Goal: Information Seeking & Learning: Learn about a topic

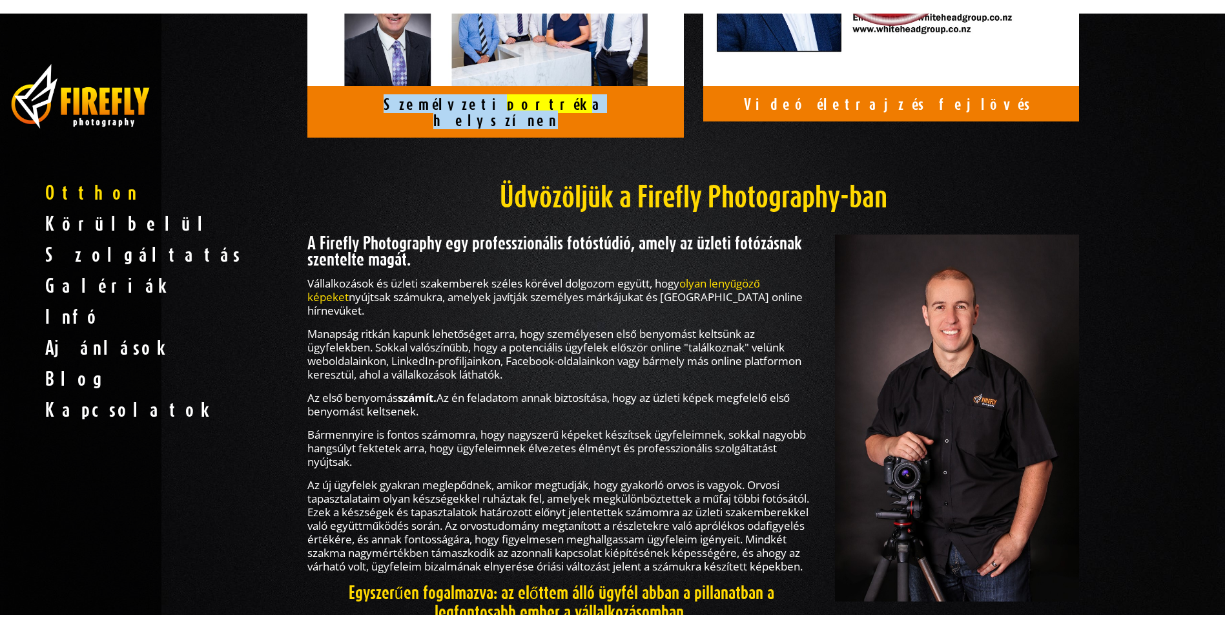
scroll to position [1271, 0]
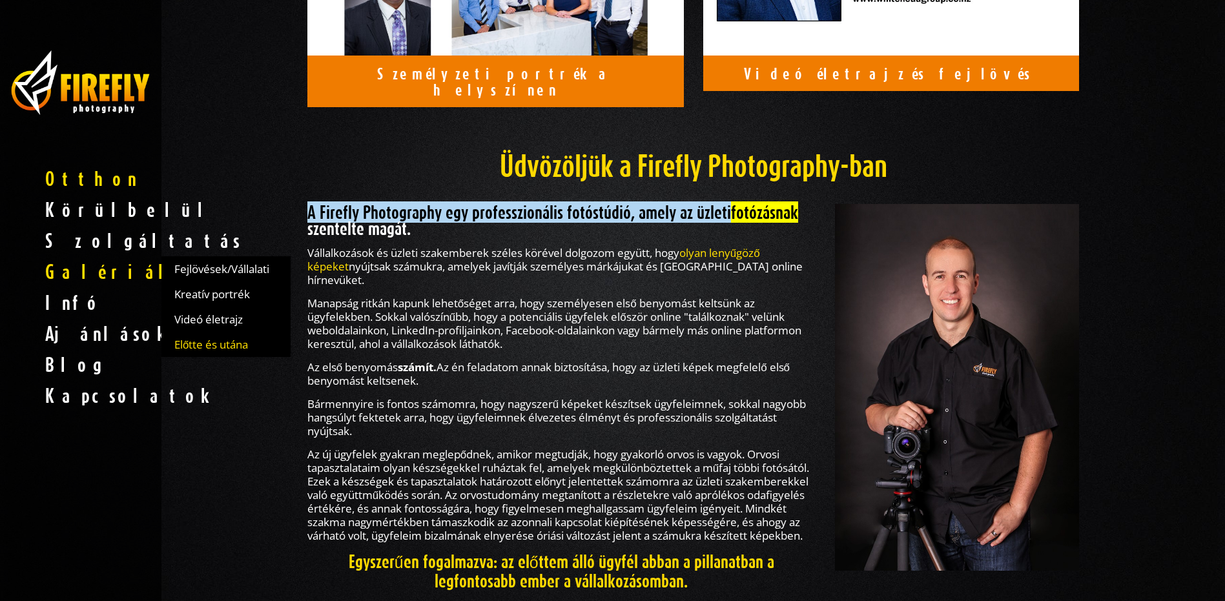
click at [203, 345] on span "Előtte és utána" at bounding box center [211, 345] width 74 height 14
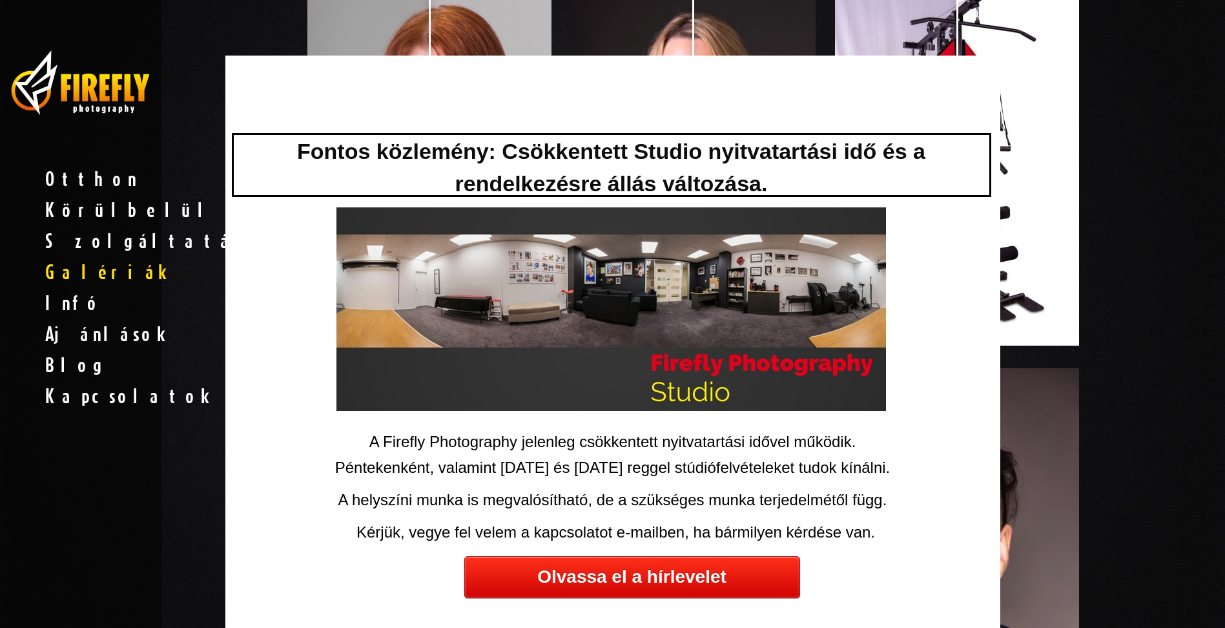
scroll to position [258, 0]
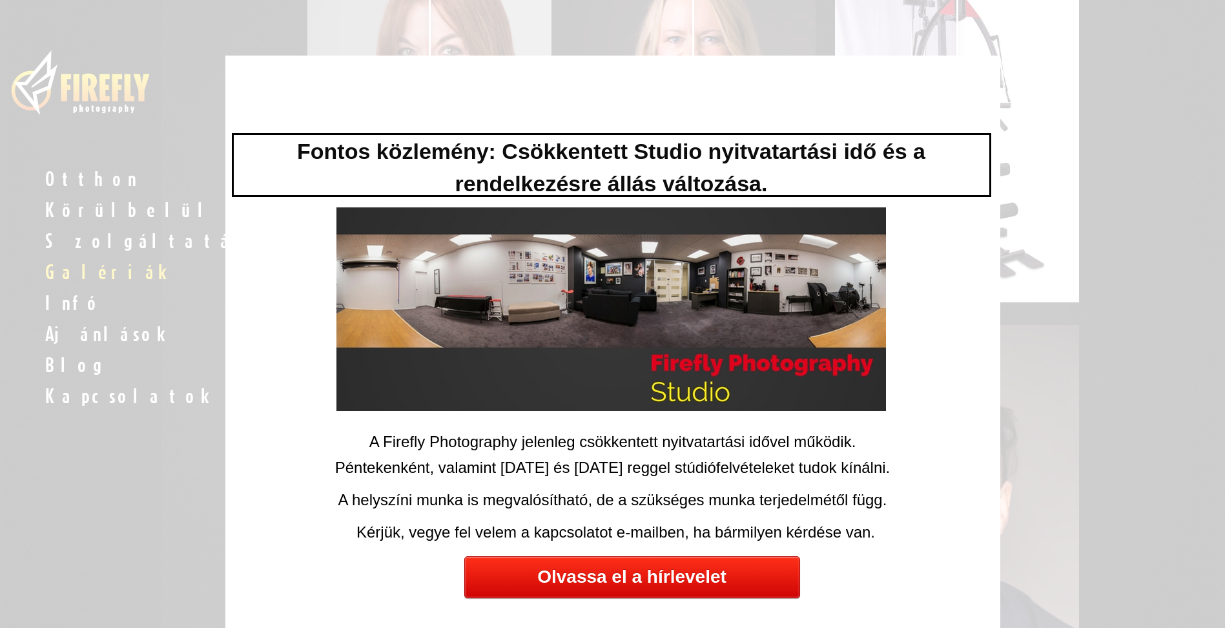
click at [1208, 199] on div at bounding box center [612, 314] width 1225 height 628
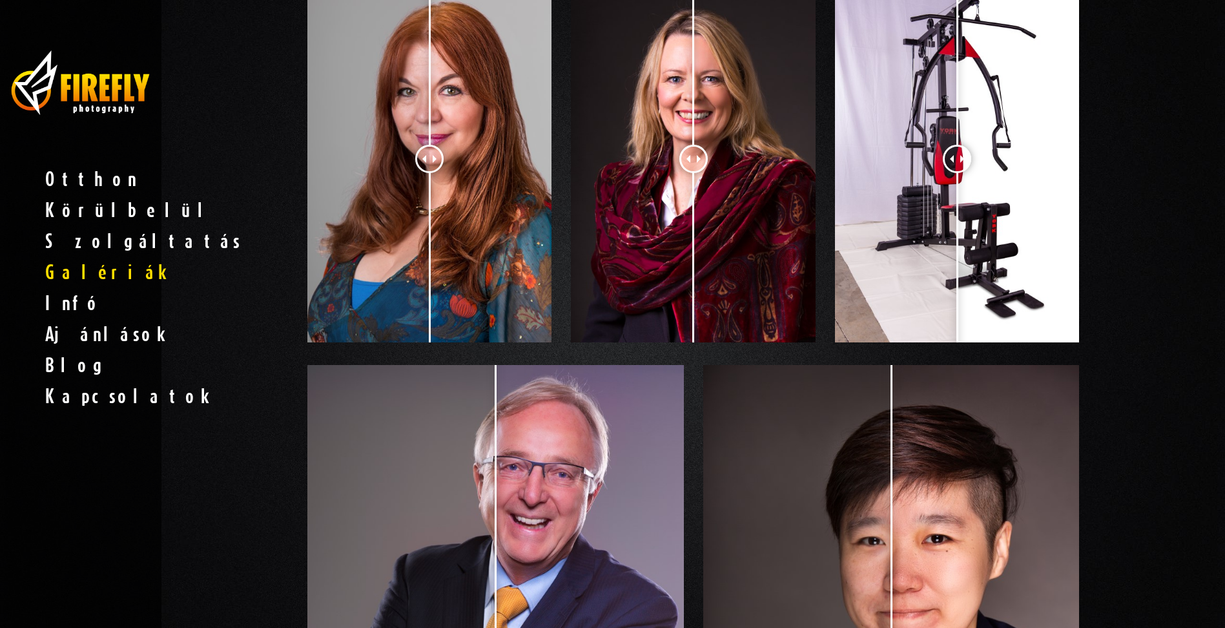
scroll to position [194, 0]
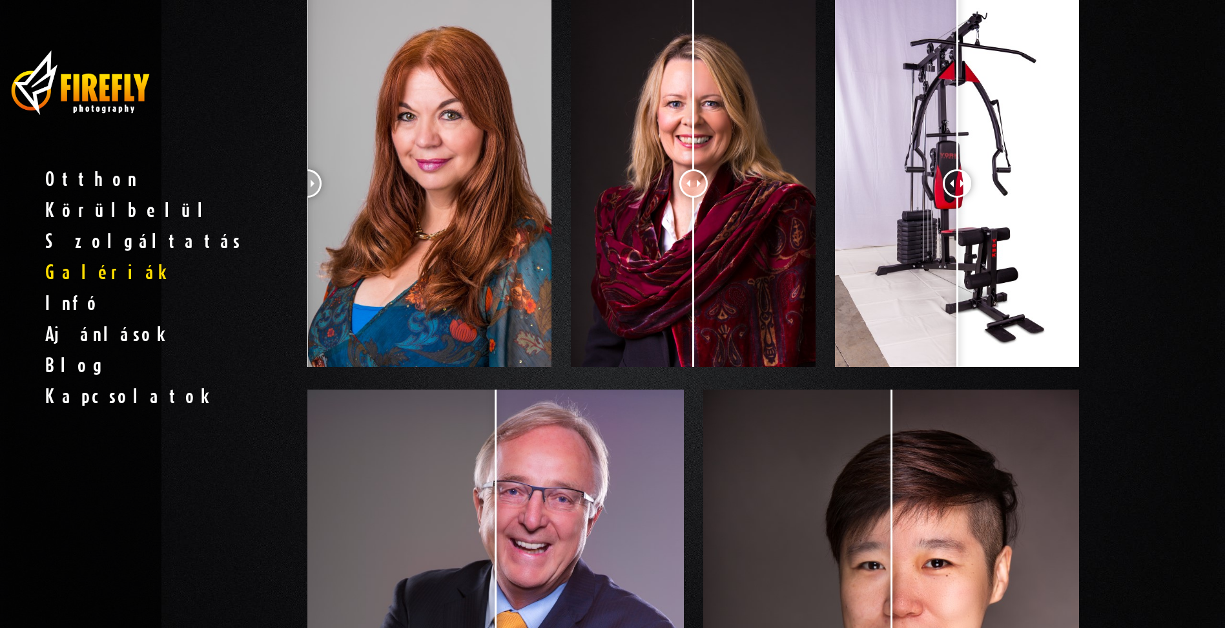
drag, startPoint x: 425, startPoint y: 183, endPoint x: 294, endPoint y: 199, distance: 132.0
click at [694, 175] on div at bounding box center [693, 183] width 28 height 28
drag, startPoint x: 694, startPoint y: 175, endPoint x: 732, endPoint y: 185, distance: 39.5
click at [810, 188] on div at bounding box center [693, 183] width 245 height 367
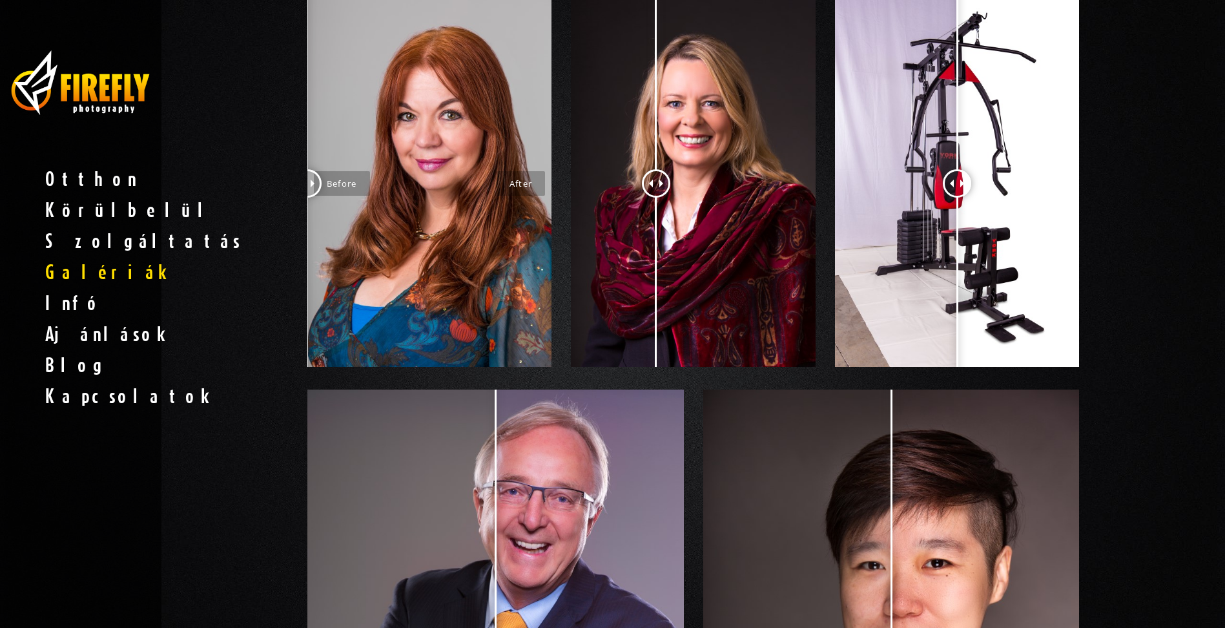
click at [558, 167] on div at bounding box center [694, 194] width 792 height 389
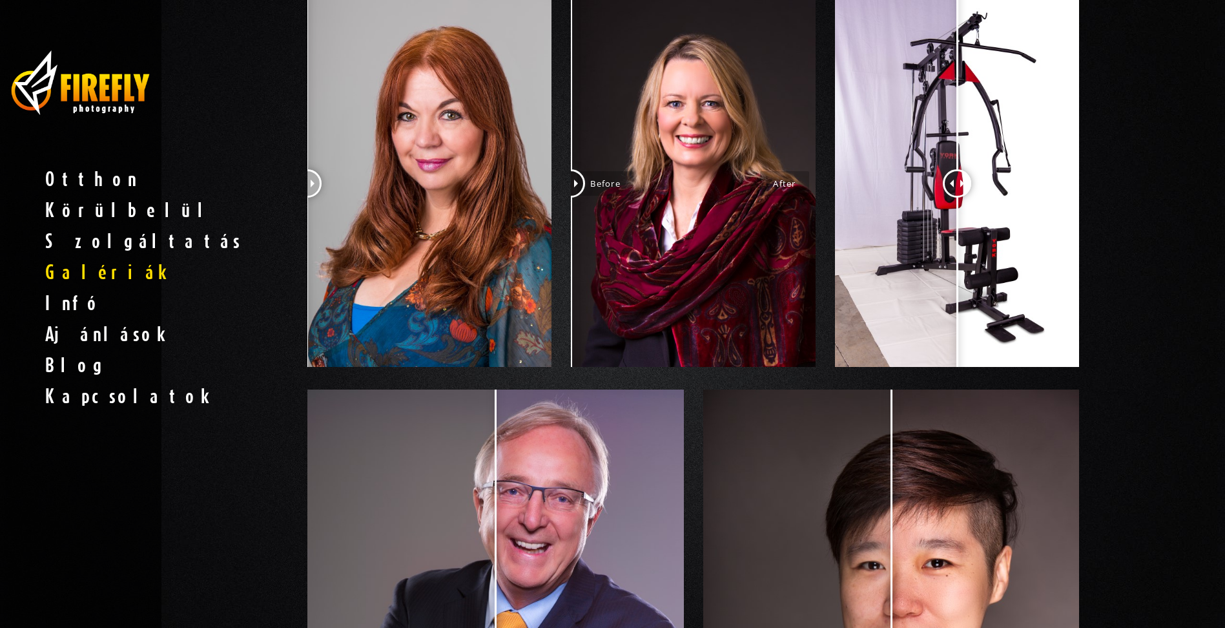
drag, startPoint x: 549, startPoint y: 168, endPoint x: 717, endPoint y: 166, distance: 167.9
click at [783, 173] on div at bounding box center [694, 194] width 792 height 389
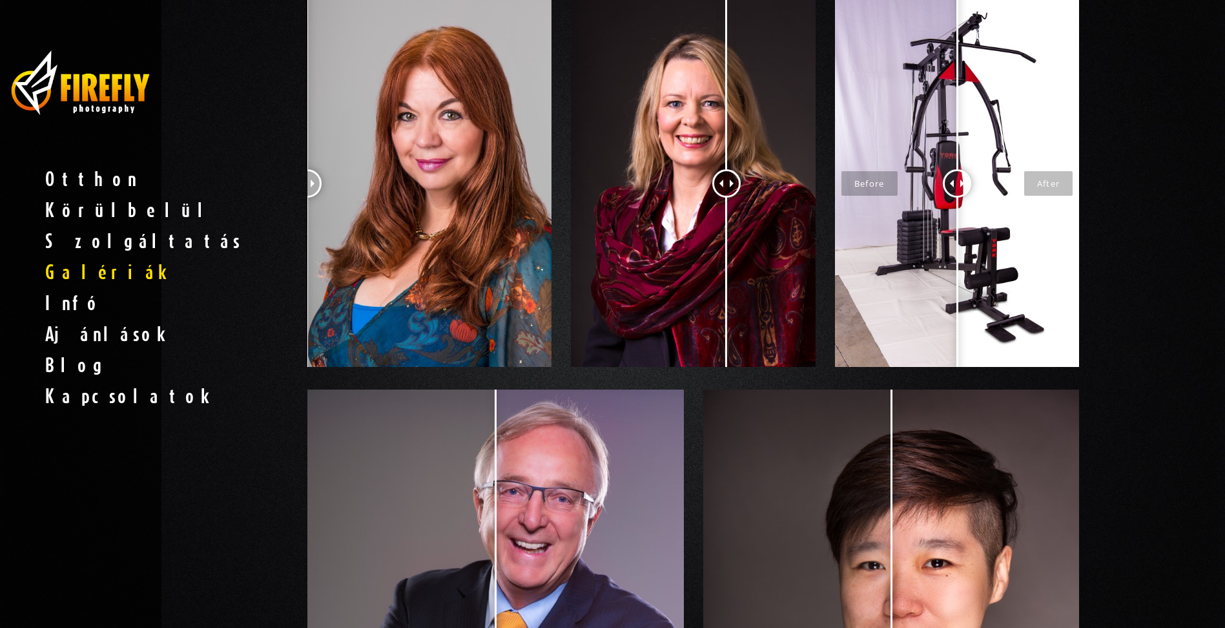
drag, startPoint x: 577, startPoint y: 175, endPoint x: 837, endPoint y: 196, distance: 261.0
click at [837, 196] on div at bounding box center [694, 194] width 792 height 389
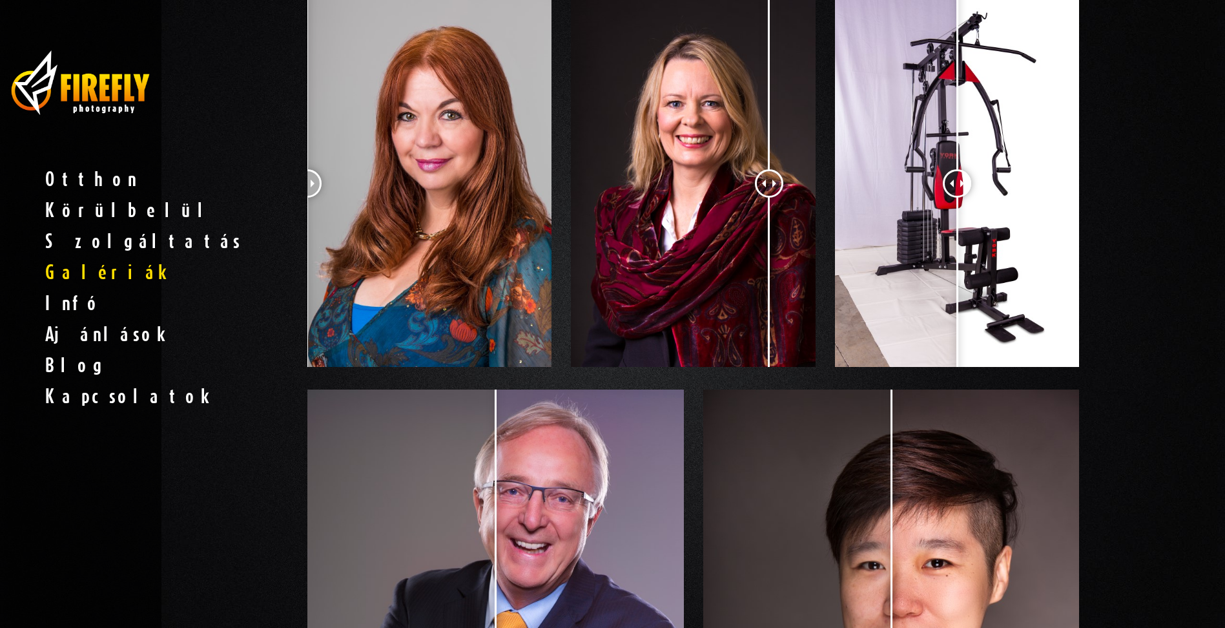
click at [770, 198] on div at bounding box center [769, 183] width 28 height 28
drag, startPoint x: 756, startPoint y: 206, endPoint x: 532, endPoint y: 201, distance: 224.1
click at [531, 203] on div at bounding box center [694, 194] width 792 height 389
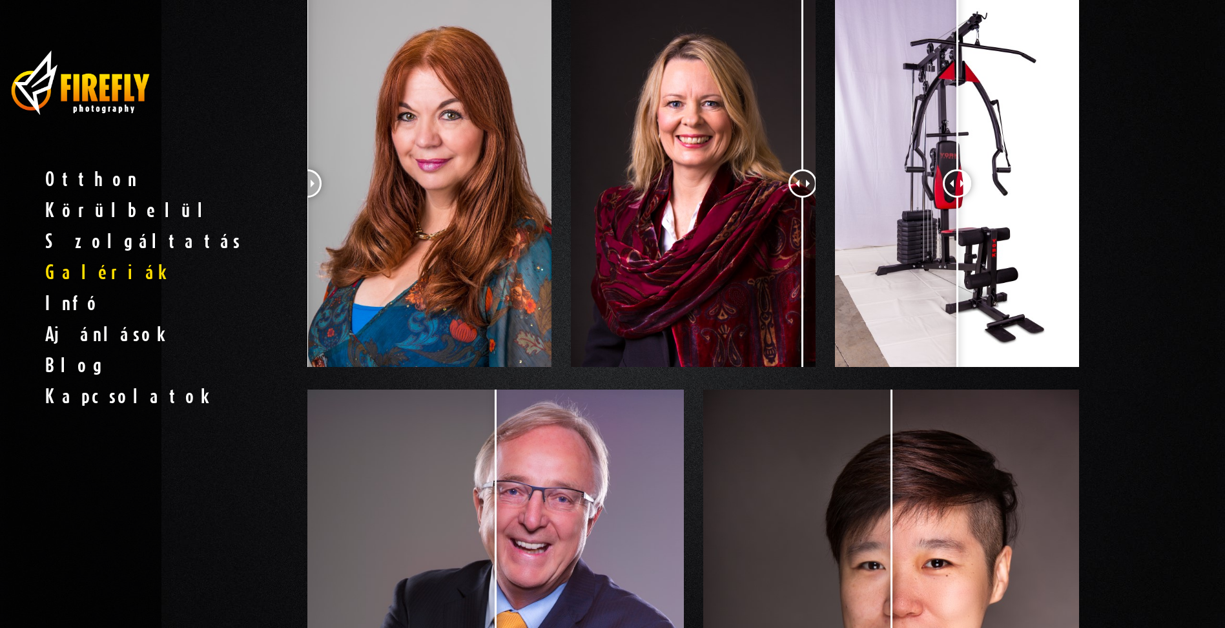
drag, startPoint x: 766, startPoint y: 184, endPoint x: 798, endPoint y: 218, distance: 47.0
click at [798, 198] on div at bounding box center [802, 183] width 28 height 28
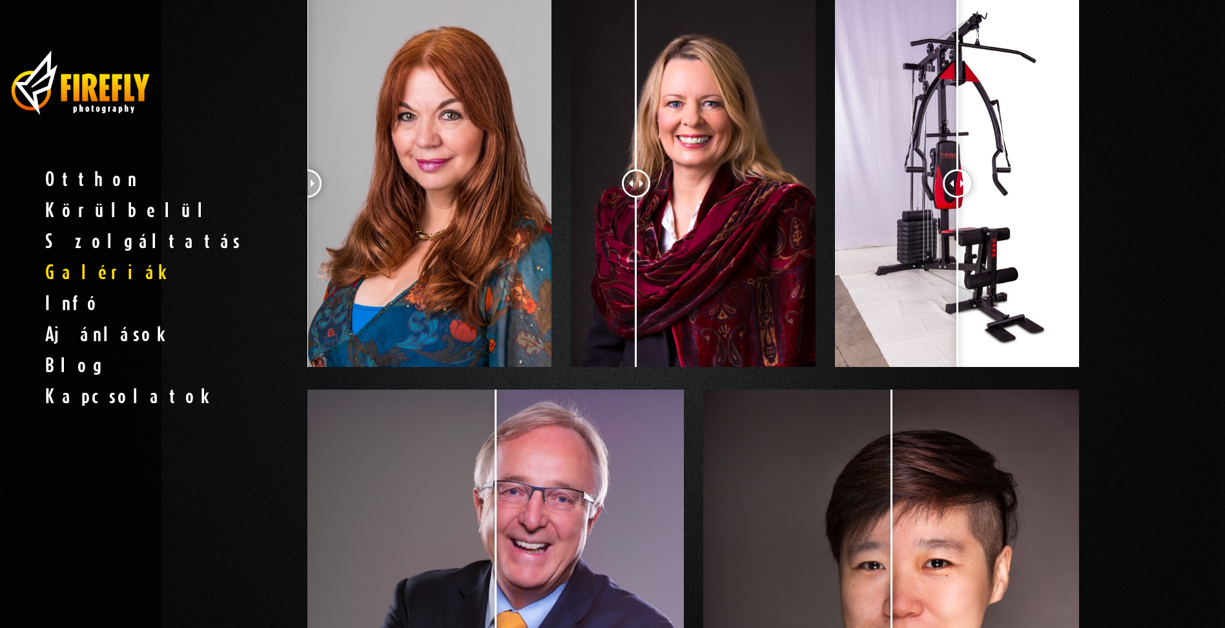
click at [622, 198] on div at bounding box center [636, 183] width 28 height 28
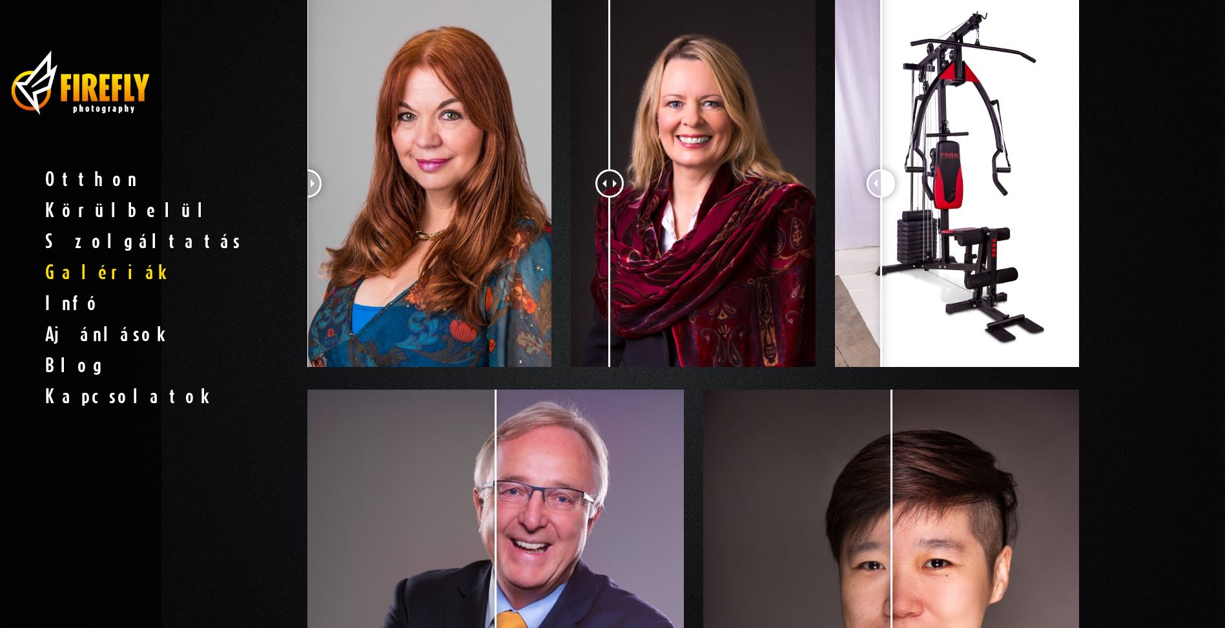
drag, startPoint x: 969, startPoint y: 180, endPoint x: 832, endPoint y: 276, distance: 167.8
click at [866, 198] on div at bounding box center [880, 183] width 28 height 28
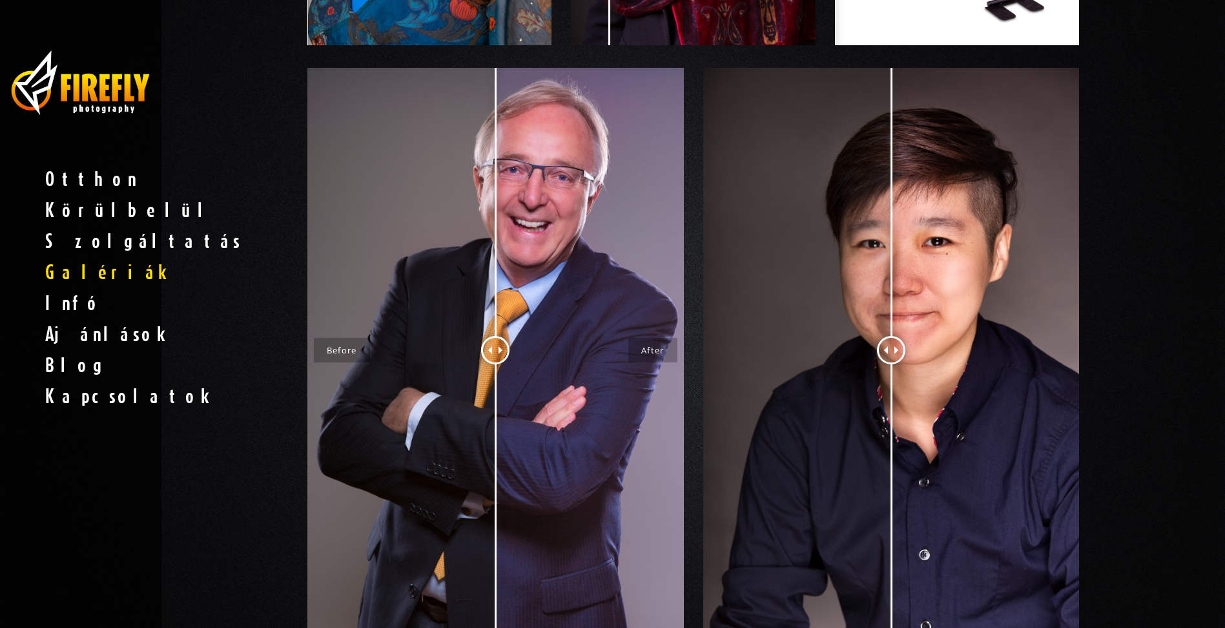
scroll to position [516, 0]
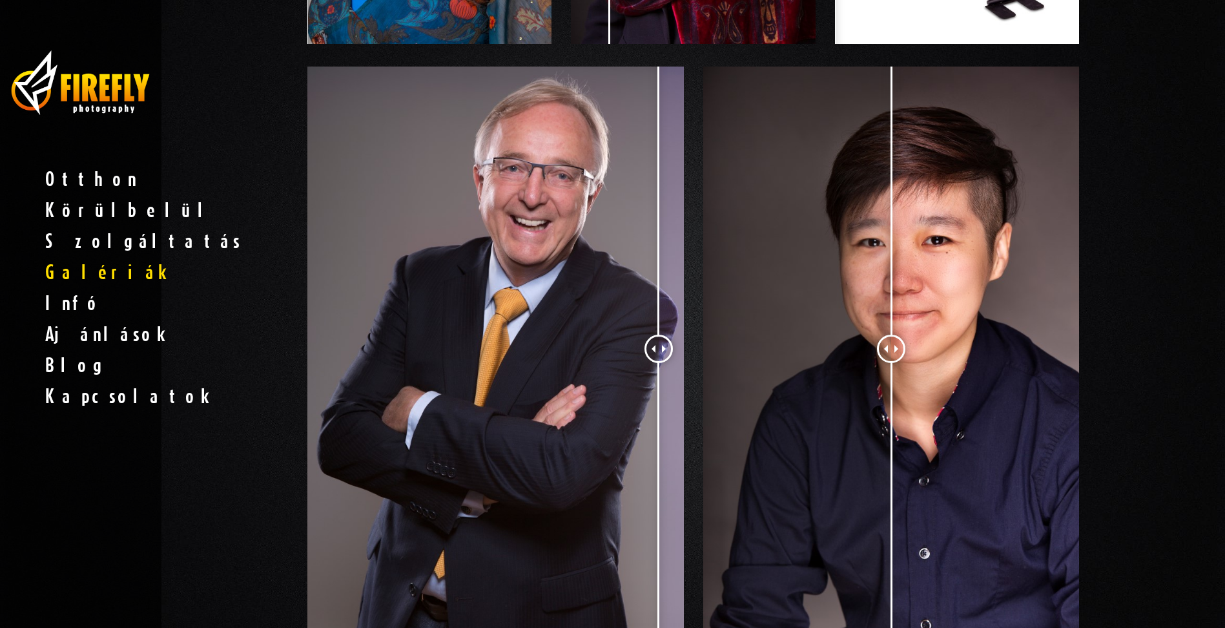
drag, startPoint x: 521, startPoint y: 341, endPoint x: 455, endPoint y: 324, distance: 68.0
click at [644, 334] on div at bounding box center [658, 348] width 28 height 28
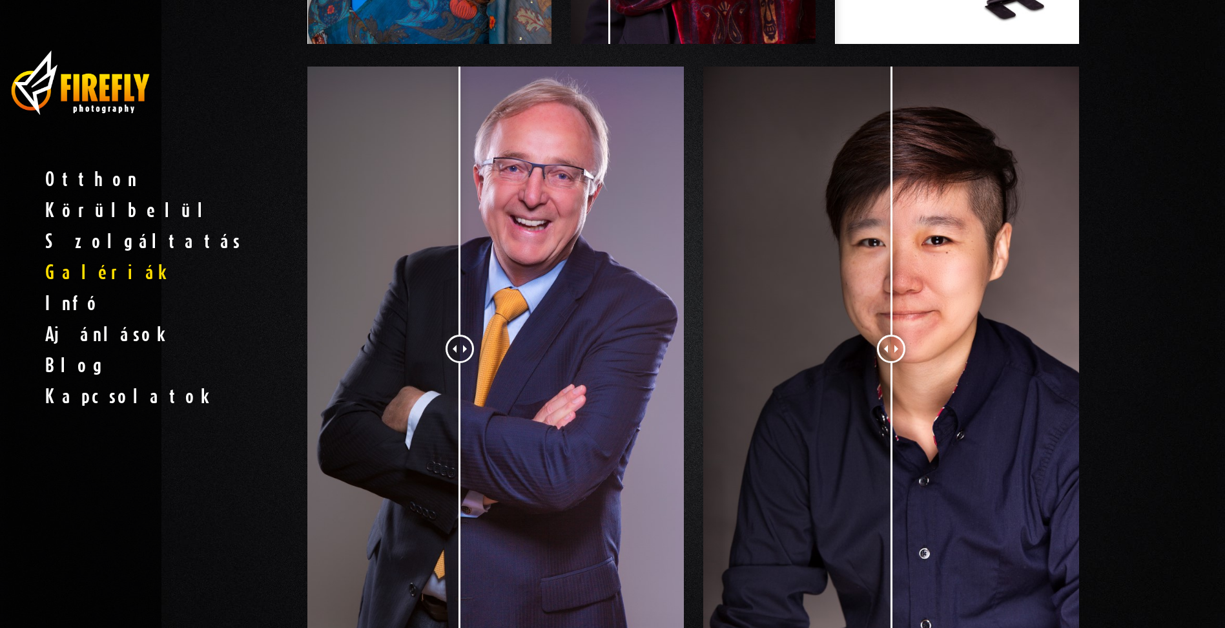
drag, startPoint x: 451, startPoint y: 324, endPoint x: 229, endPoint y: 311, distance: 222.5
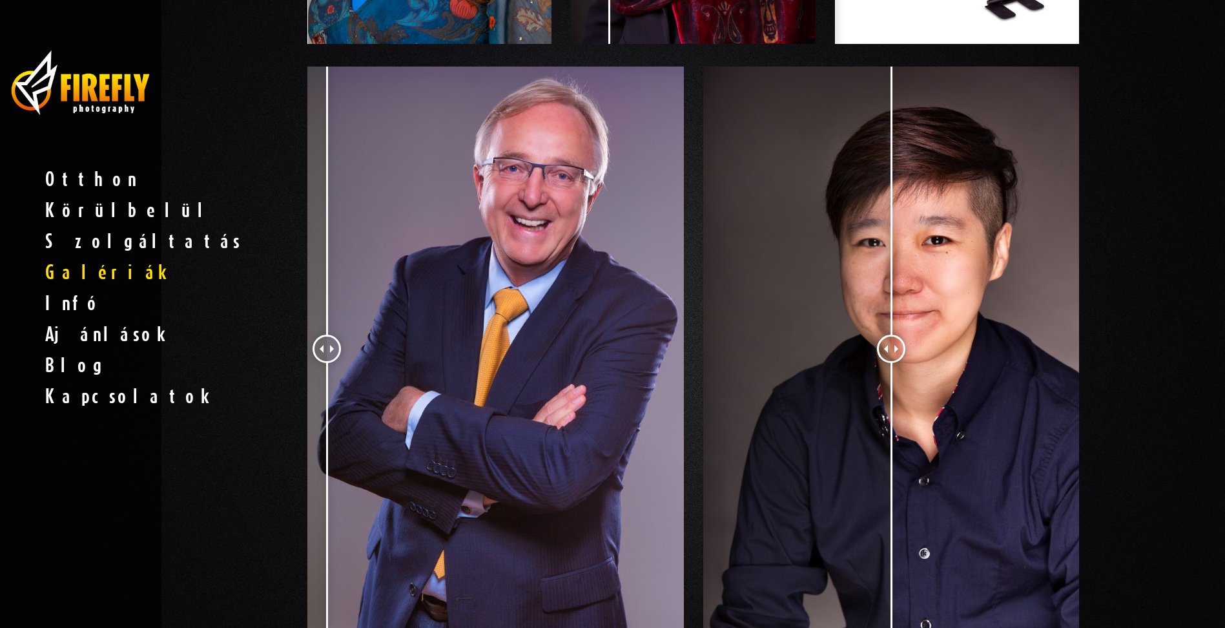
drag, startPoint x: 459, startPoint y: 347, endPoint x: 329, endPoint y: 331, distance: 131.5
click at [318, 334] on div at bounding box center [326, 348] width 28 height 28
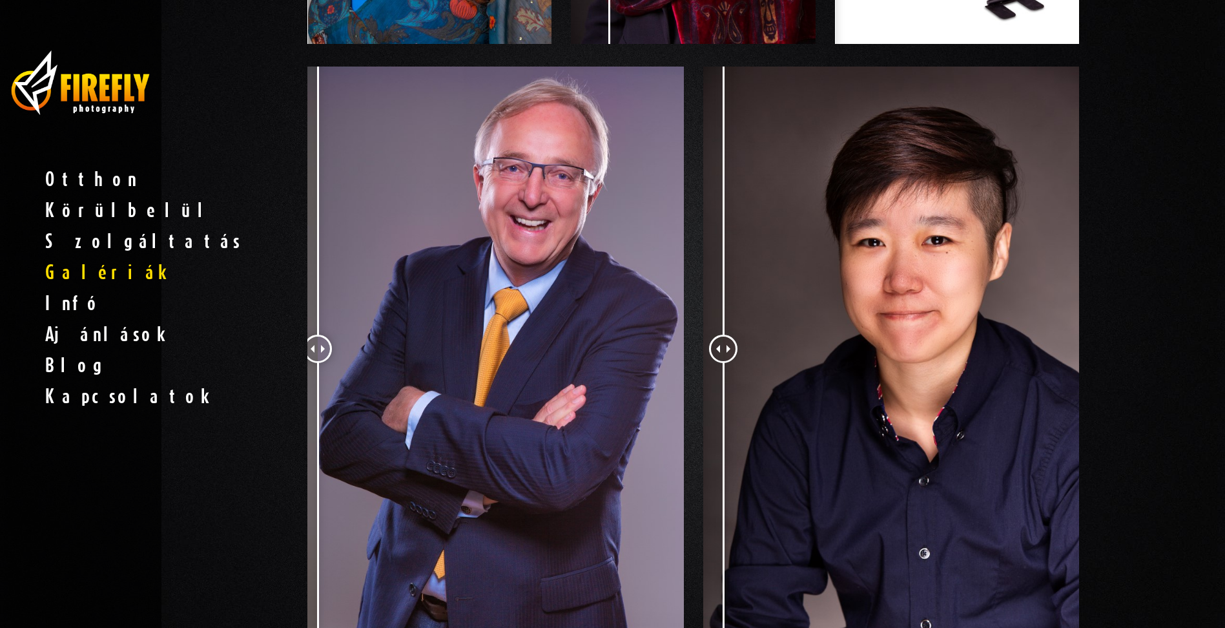
drag, startPoint x: 898, startPoint y: 343, endPoint x: 715, endPoint y: 355, distance: 183.7
click at [715, 355] on div at bounding box center [723, 348] width 28 height 28
click at [715, 355] on div at bounding box center [714, 348] width 28 height 28
drag, startPoint x: 1059, startPoint y: 360, endPoint x: 1132, endPoint y: 364, distance: 73.7
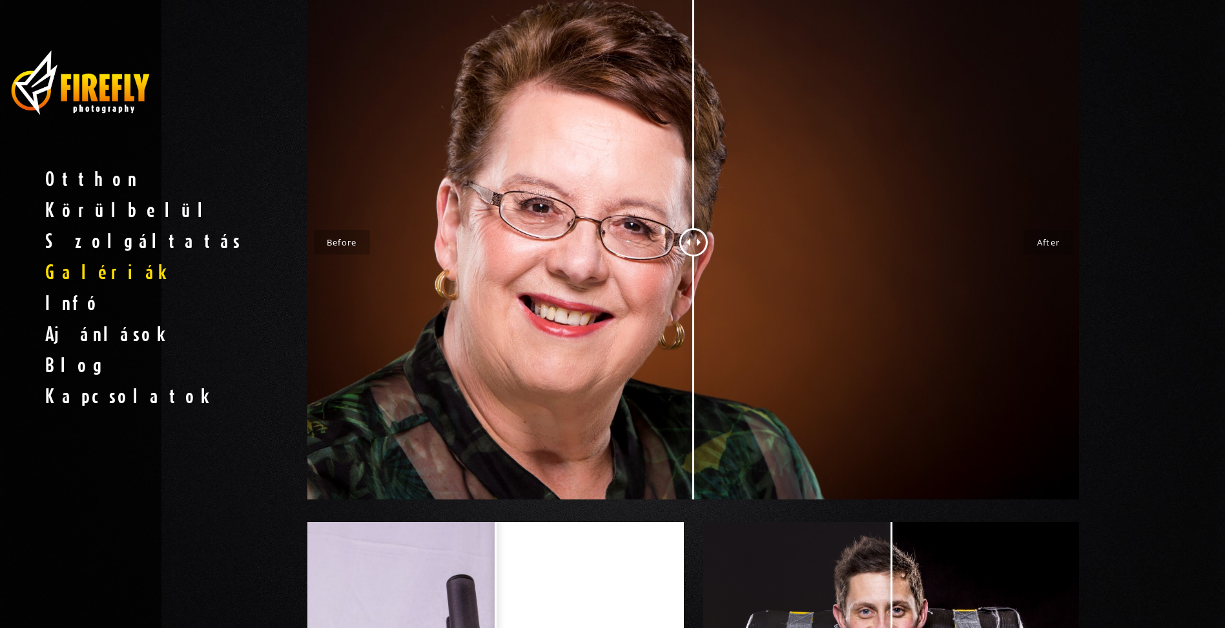
scroll to position [1162, 0]
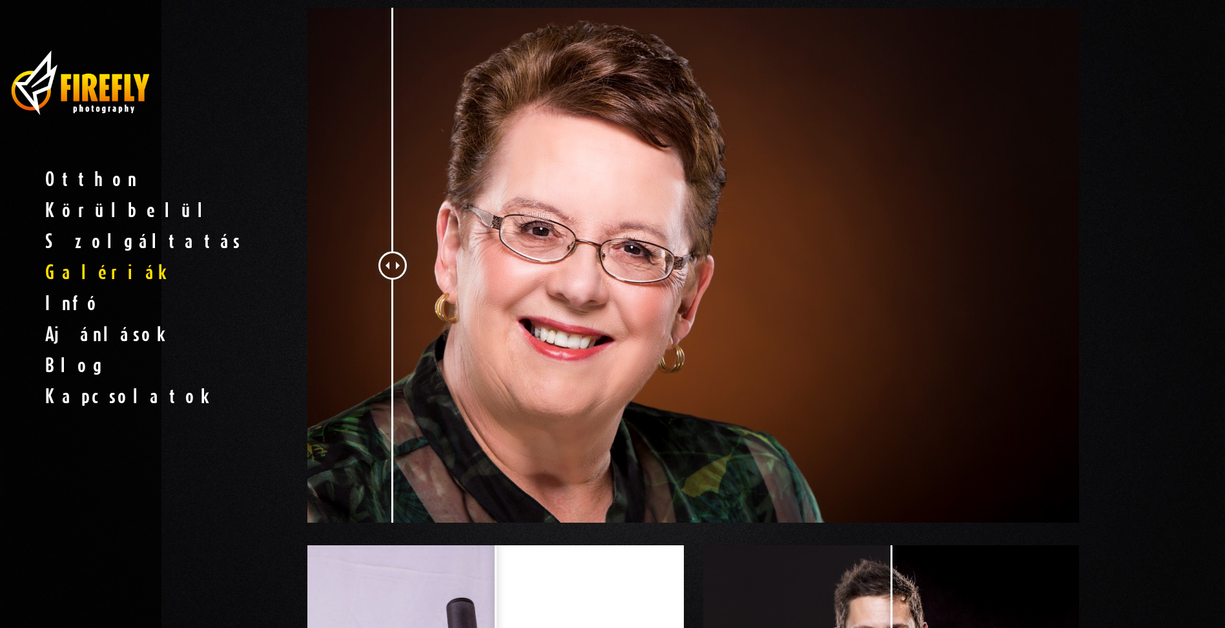
drag, startPoint x: 769, startPoint y: 267, endPoint x: 318, endPoint y: 285, distance: 451.7
click at [378, 280] on div at bounding box center [392, 265] width 28 height 28
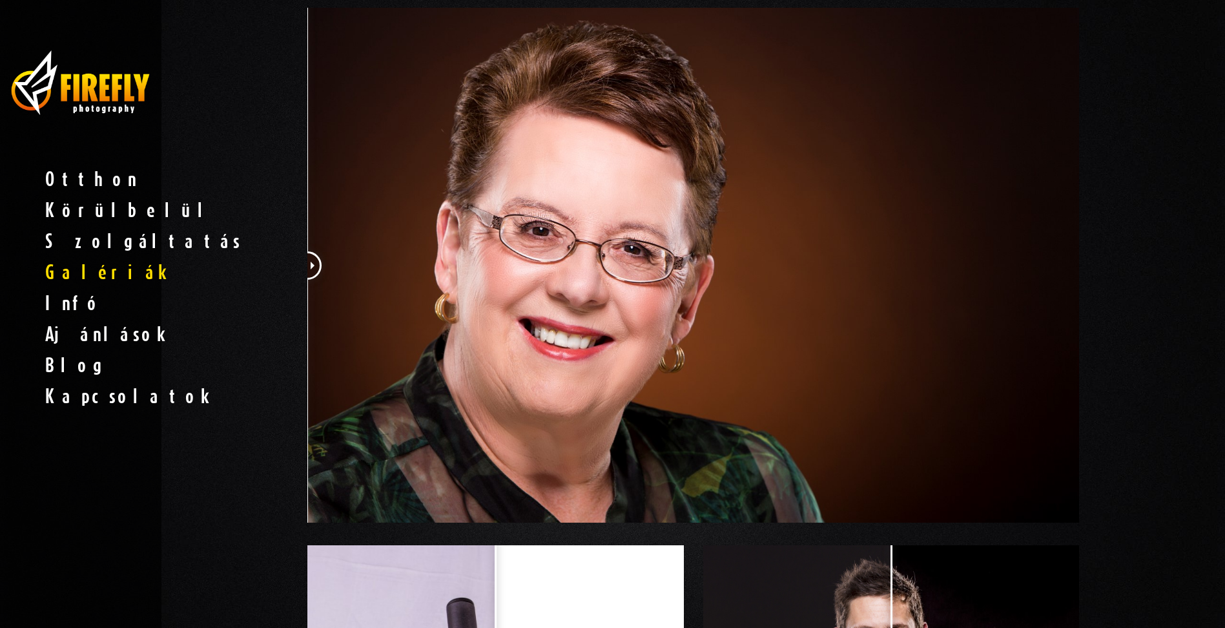
drag, startPoint x: 328, startPoint y: 271, endPoint x: 278, endPoint y: 243, distance: 56.6
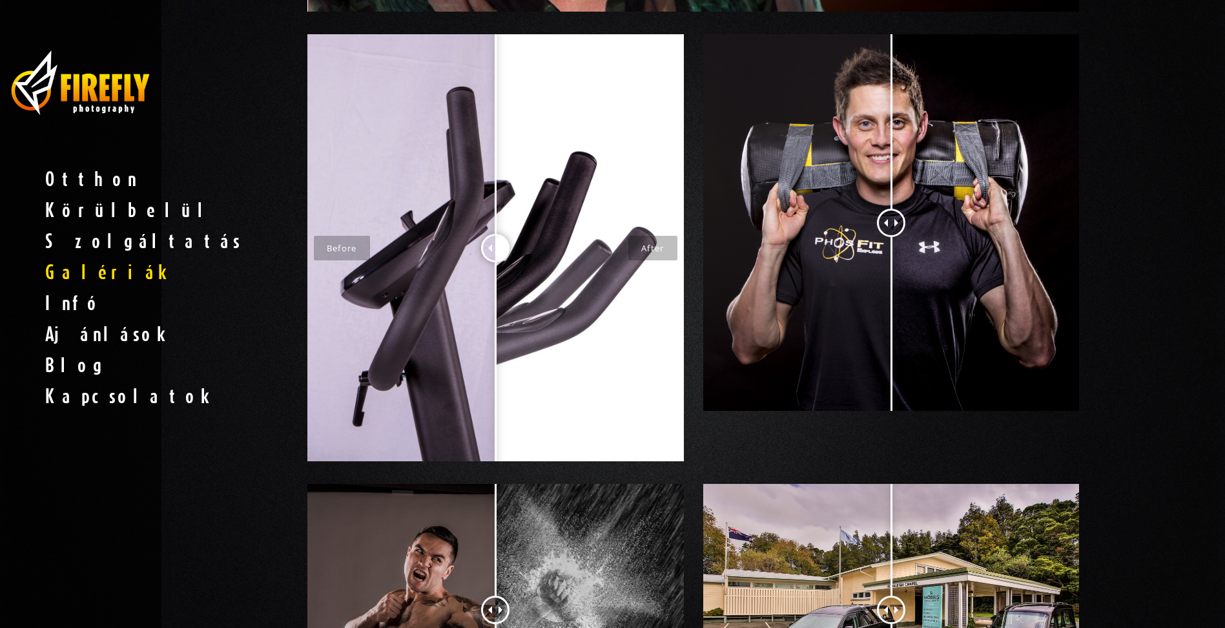
scroll to position [1679, 0]
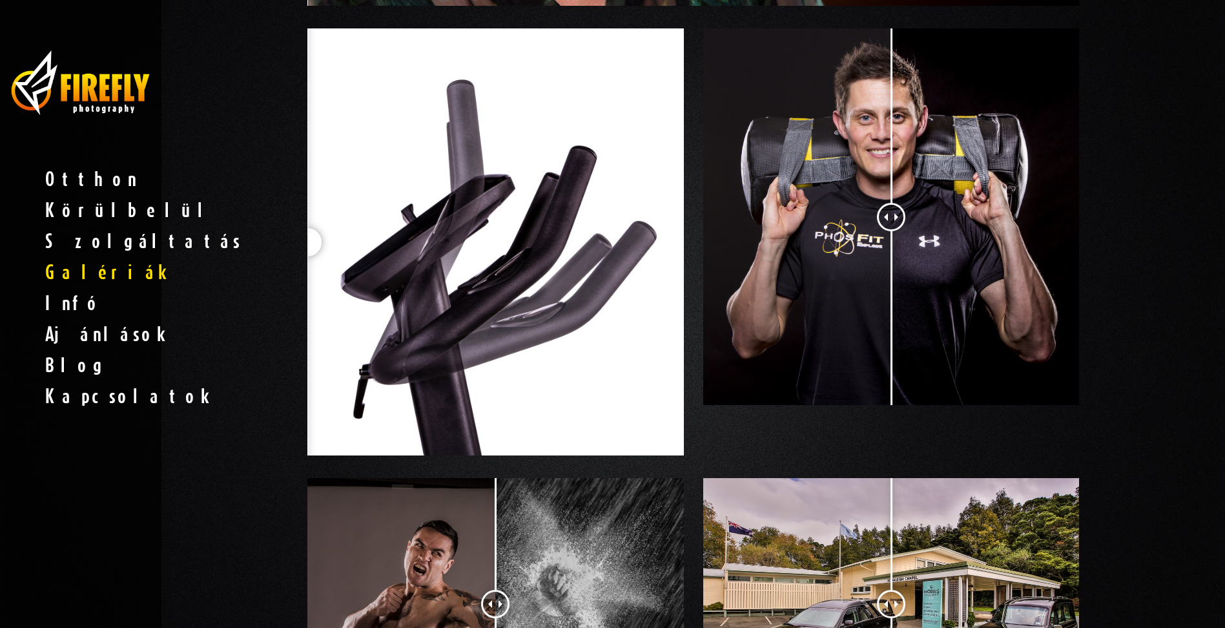
drag, startPoint x: 490, startPoint y: 243, endPoint x: 208, endPoint y: 228, distance: 282.6
click at [208, 230] on div "Egyetlen kép sem tökéletes közvetlenül a fényképezőgépből. Minden professzionál…" at bounding box center [692, 130] width 1063 height 3431
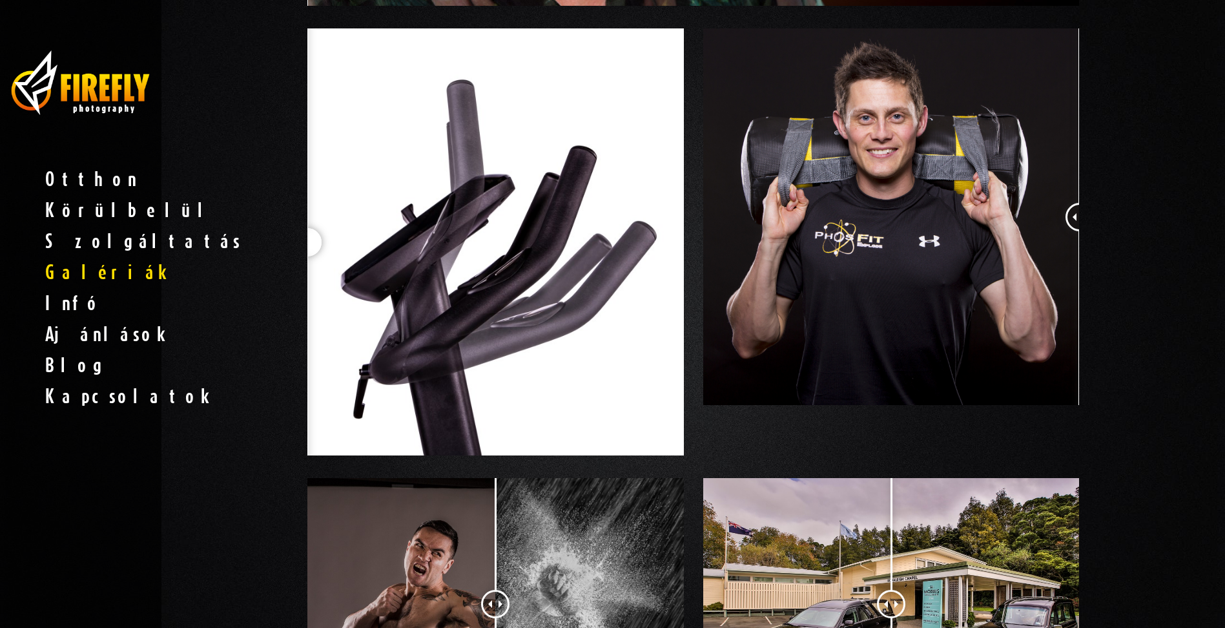
drag, startPoint x: 895, startPoint y: 220, endPoint x: 1120, endPoint y: 238, distance: 226.0
click at [1120, 238] on div "Egyetlen kép sem tökéletes közvetlenül a fényképezőgépből. Minden professzionál…" at bounding box center [692, 130] width 1063 height 3431
click at [993, 240] on div at bounding box center [891, 216] width 376 height 376
drag, startPoint x: 839, startPoint y: 241, endPoint x: 767, endPoint y: 246, distance: 71.8
click at [793, 243] on div at bounding box center [891, 216] width 376 height 376
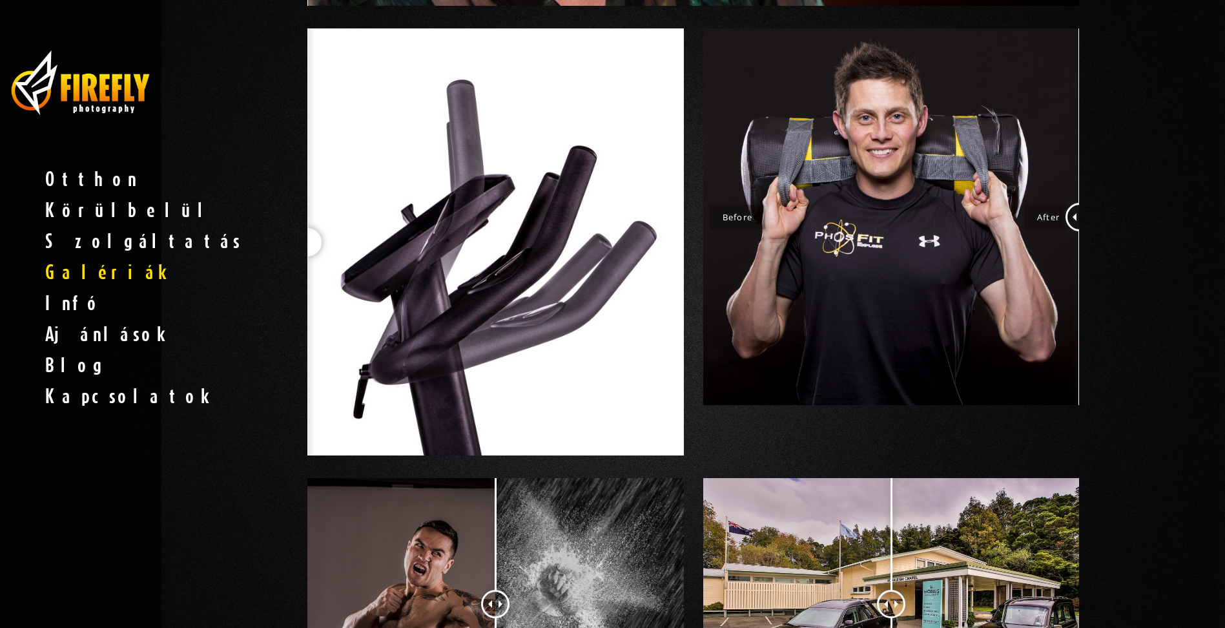
click at [724, 248] on div at bounding box center [891, 216] width 376 height 376
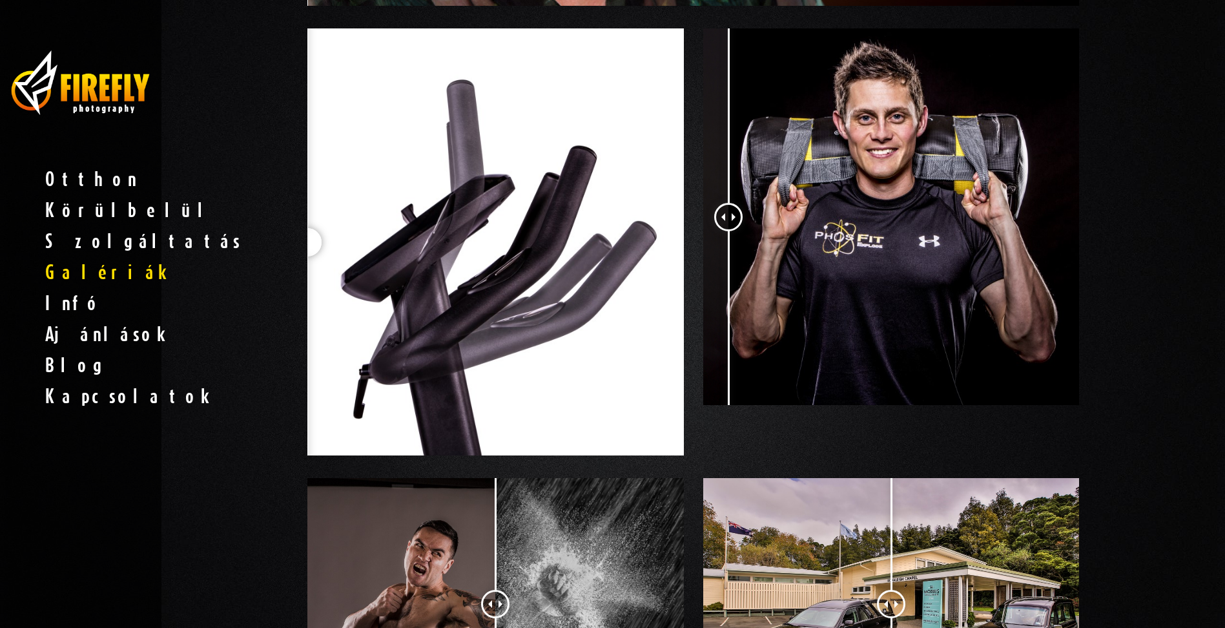
drag, startPoint x: 1076, startPoint y: 211, endPoint x: 698, endPoint y: 217, distance: 377.7
click at [718, 222] on div at bounding box center [728, 217] width 28 height 28
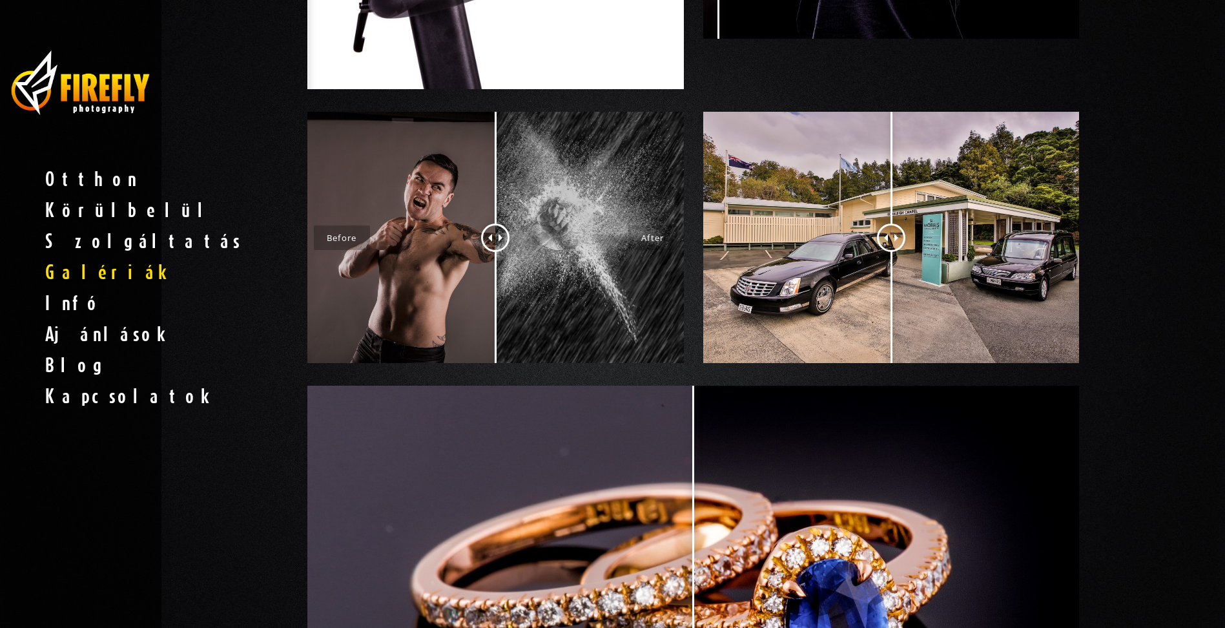
scroll to position [2066, 0]
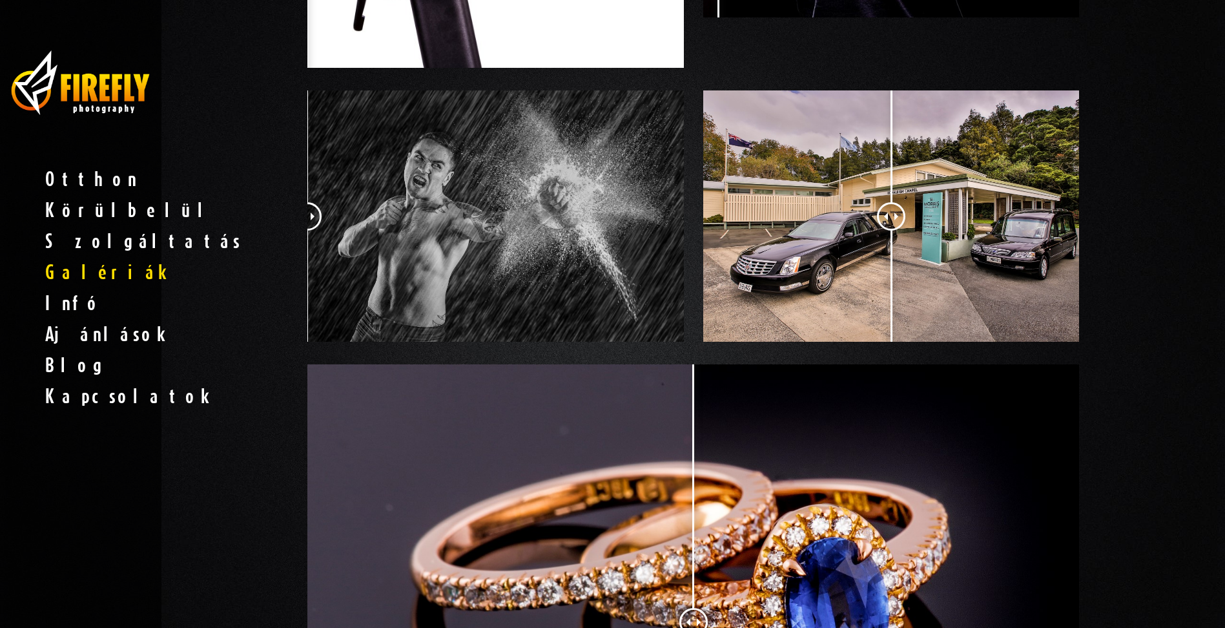
drag, startPoint x: 505, startPoint y: 216, endPoint x: 254, endPoint y: 227, distance: 251.4
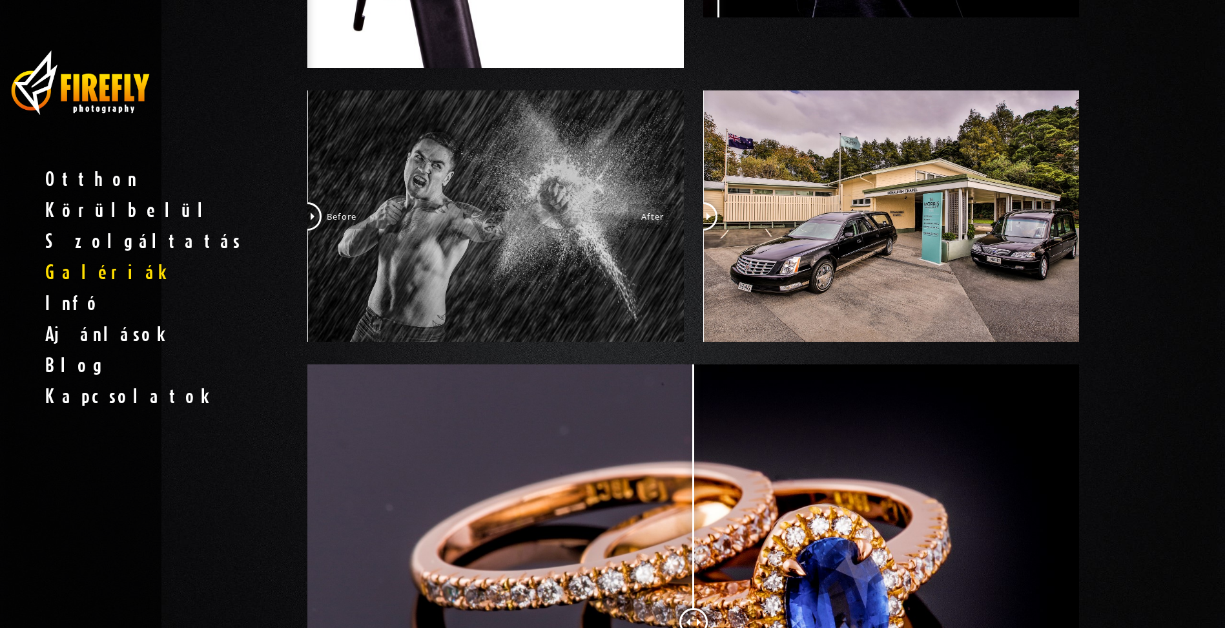
drag, startPoint x: 890, startPoint y: 208, endPoint x: 496, endPoint y: 207, distance: 394.5
click at [496, 207] on div at bounding box center [694, 227] width 792 height 274
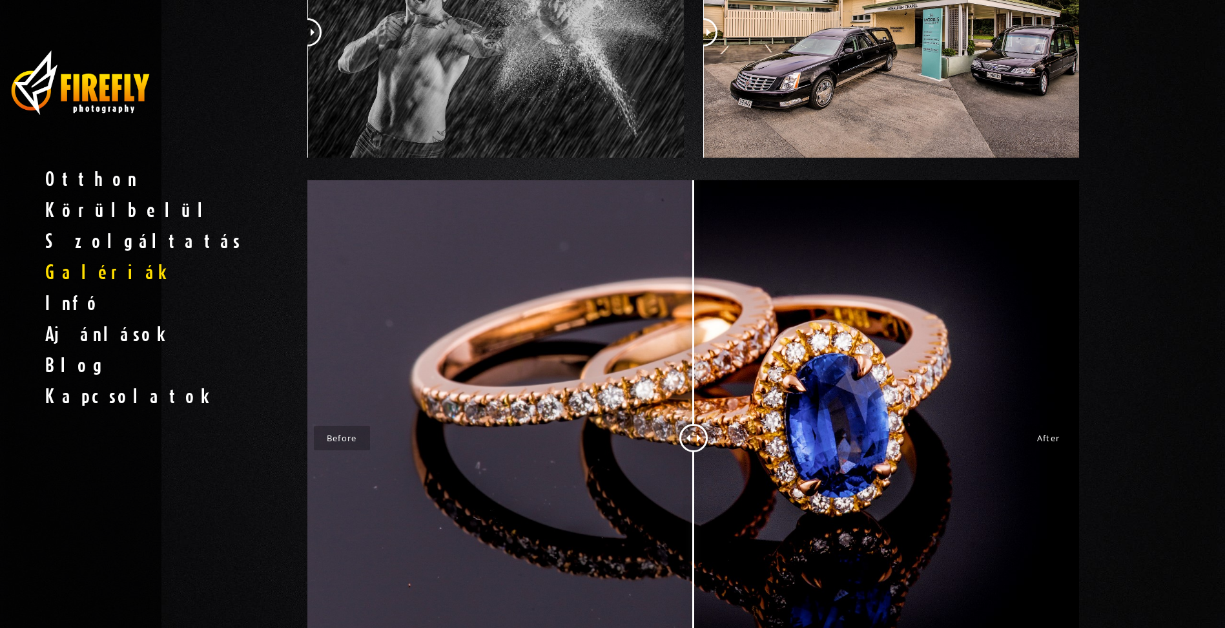
scroll to position [2389, 0]
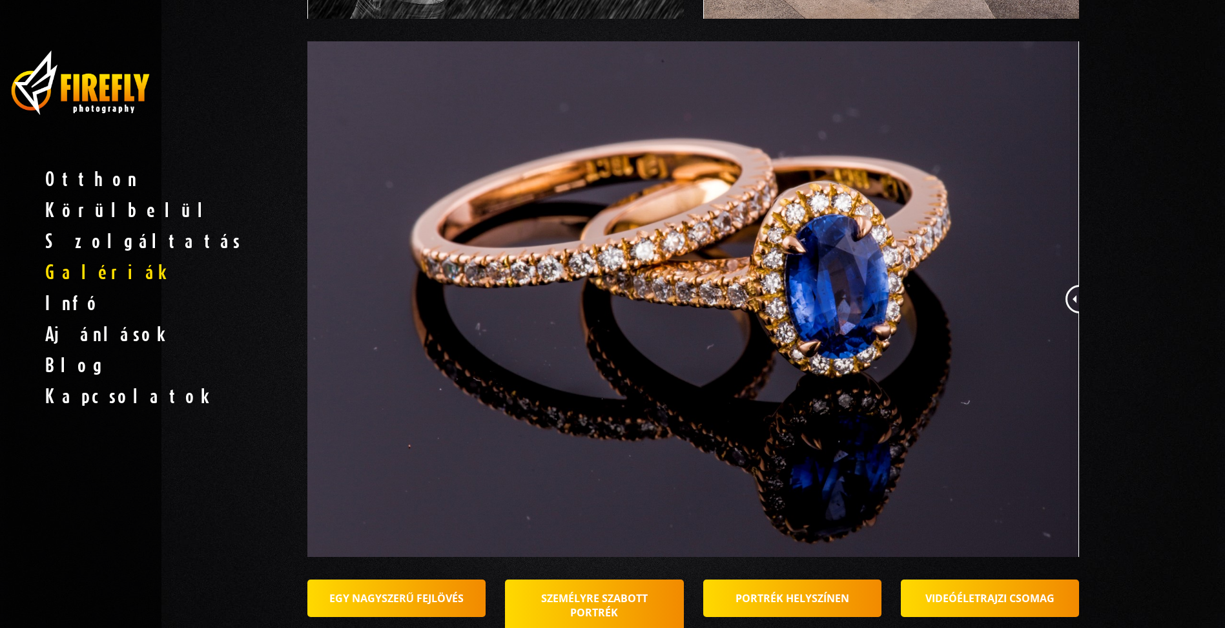
drag, startPoint x: 697, startPoint y: 294, endPoint x: 1190, endPoint y: 279, distance: 494.1
drag, startPoint x: 1190, startPoint y: 279, endPoint x: 536, endPoint y: 233, distance: 655.6
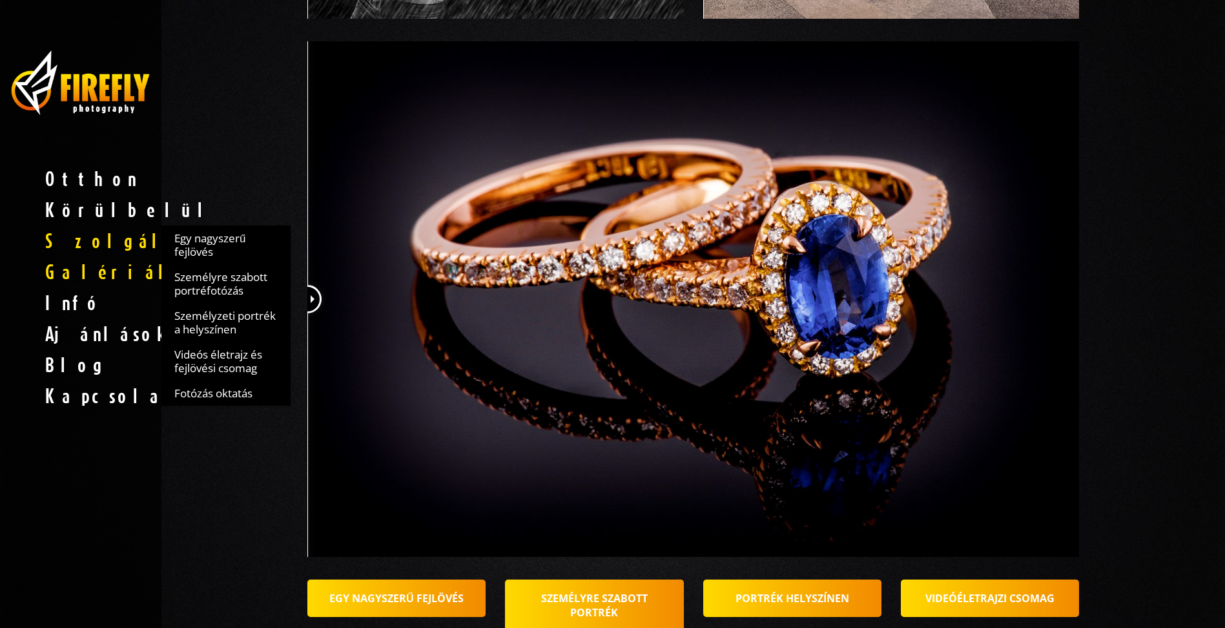
drag, startPoint x: 1072, startPoint y: 294, endPoint x: 0, endPoint y: 253, distance: 1072.5
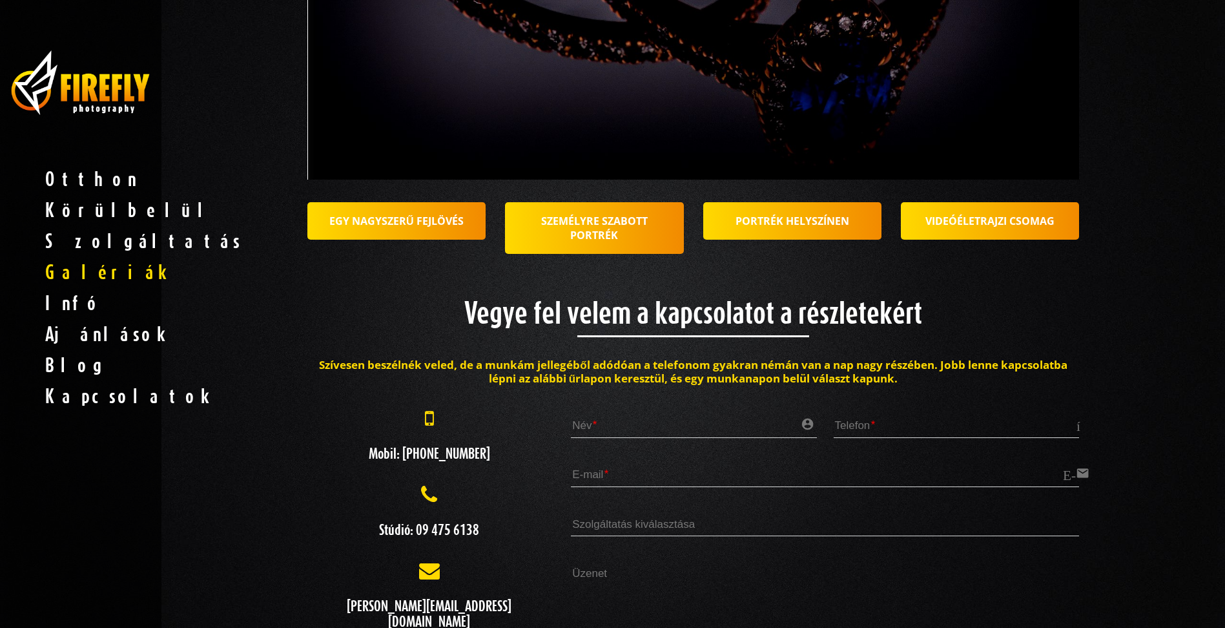
scroll to position [2841, 0]
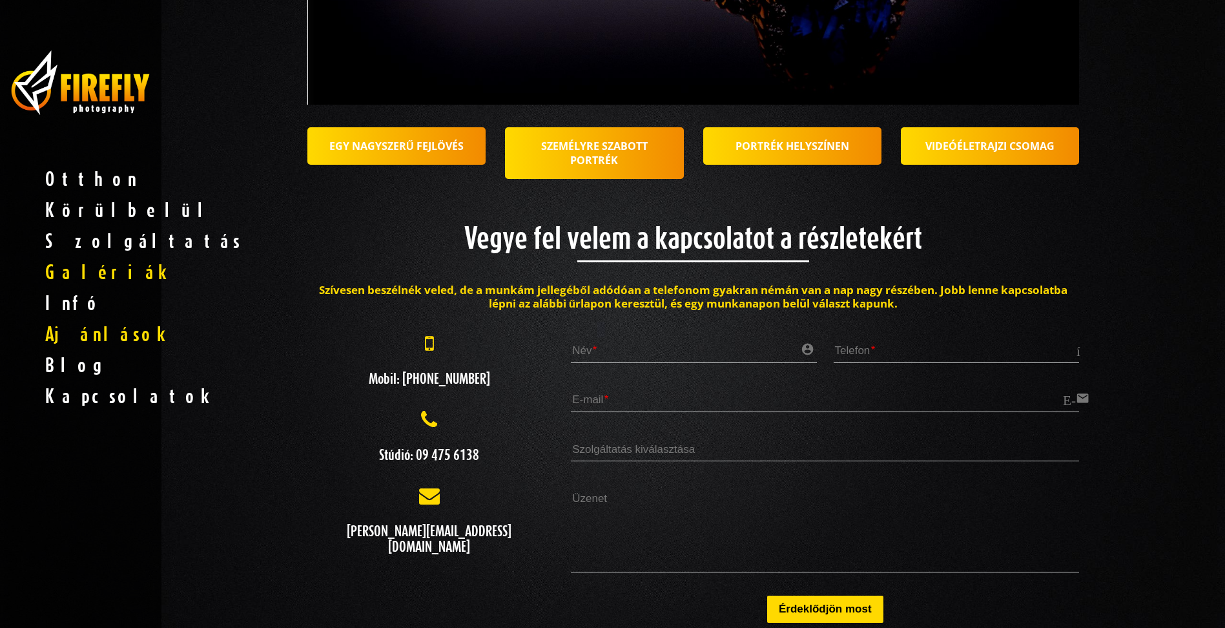
click at [75, 330] on span "Ajánlások" at bounding box center [80, 333] width 161 height 31
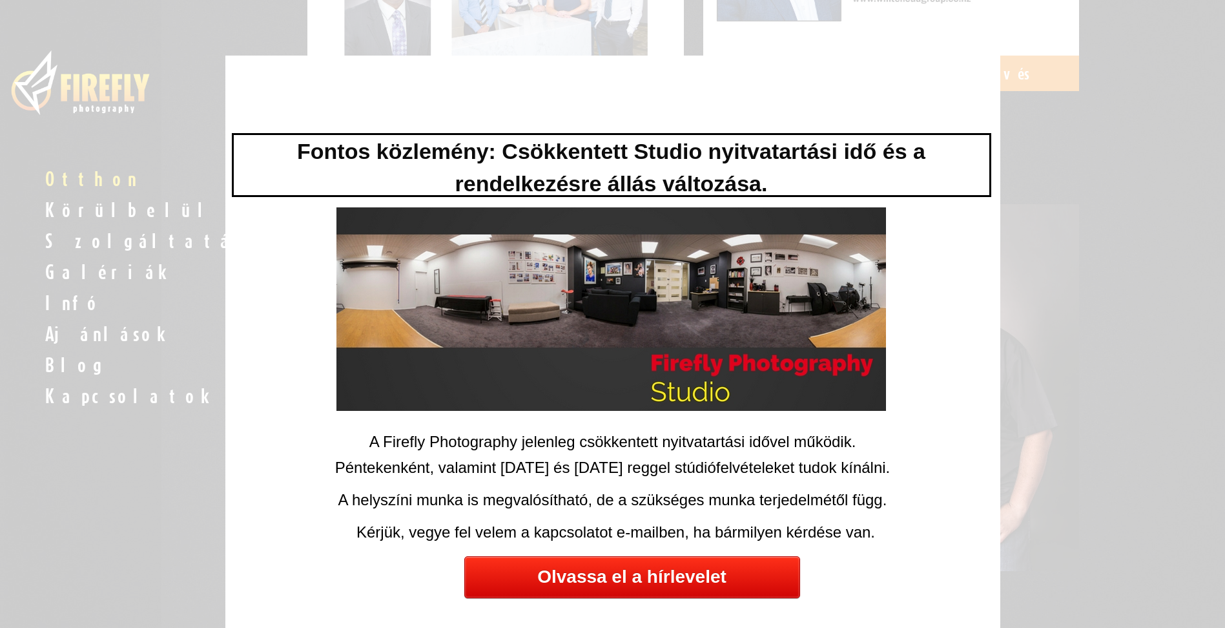
click at [189, 189] on div at bounding box center [612, 314] width 1225 height 628
